Goal: Information Seeking & Learning: Learn about a topic

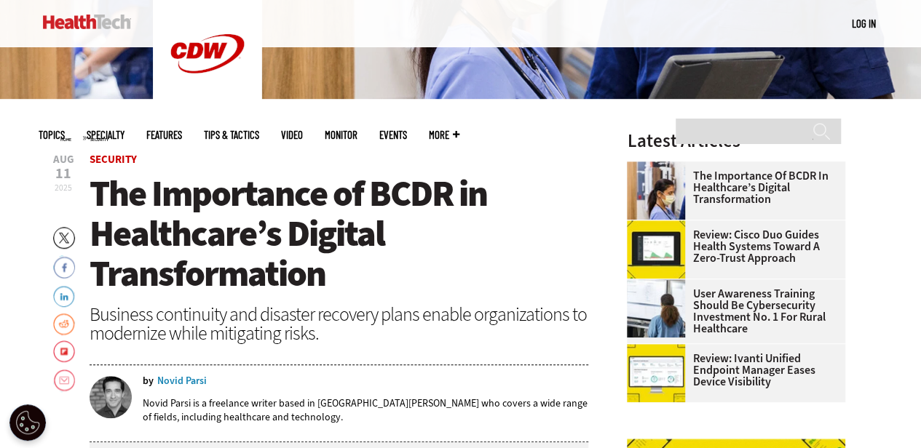
scroll to position [360, 0]
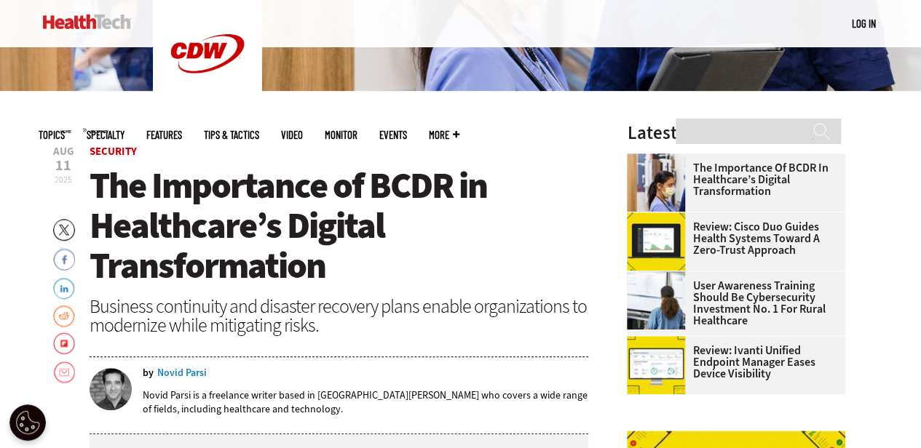
click at [75, 21] on img at bounding box center [87, 22] width 88 height 15
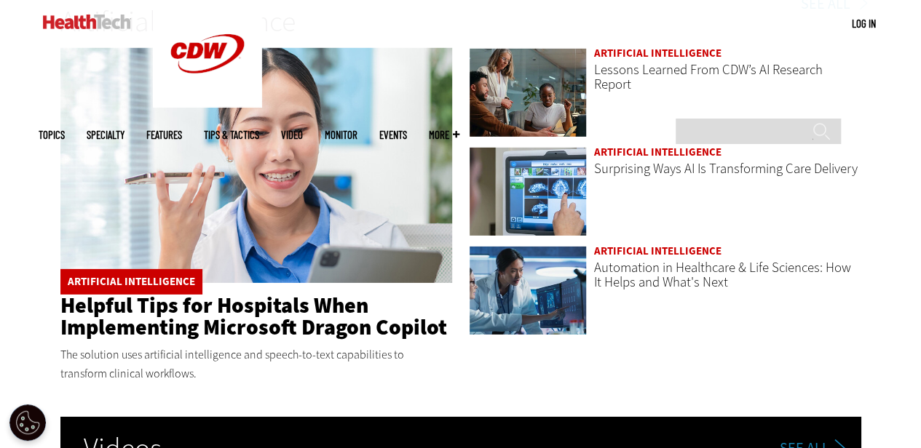
scroll to position [2223, 0]
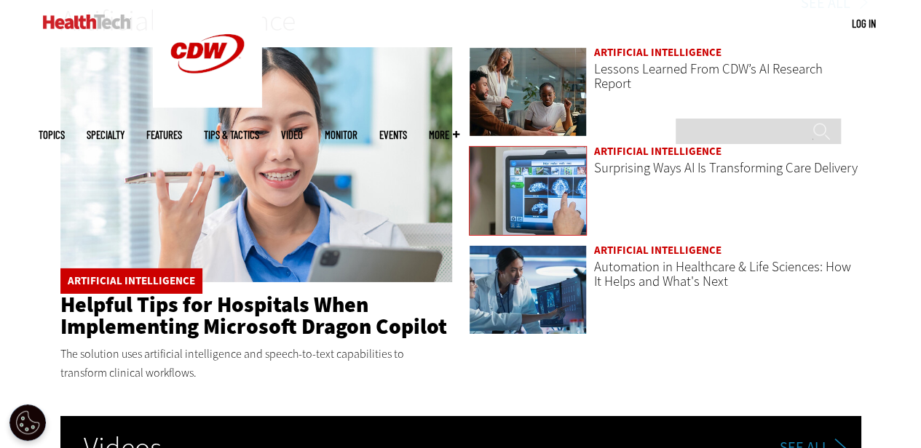
click at [561, 191] on img at bounding box center [527, 191] width 117 height 90
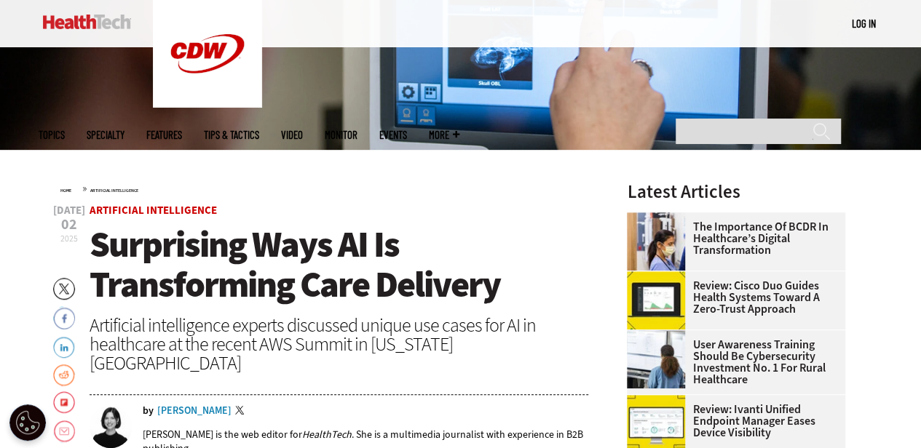
scroll to position [301, 0]
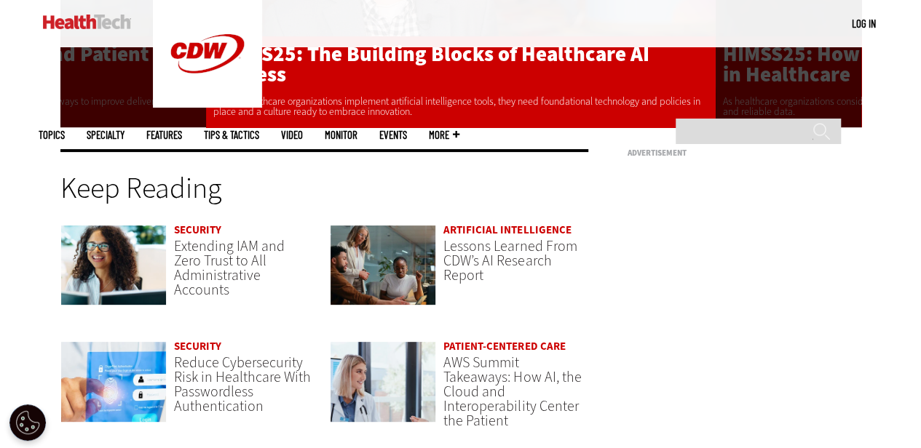
scroll to position [2862, 0]
